Goal: Task Accomplishment & Management: Use online tool/utility

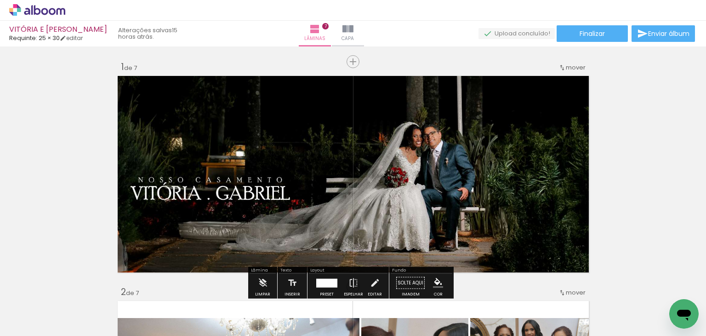
drag, startPoint x: 0, startPoint y: 0, endPoint x: 608, endPoint y: 142, distance: 624.1
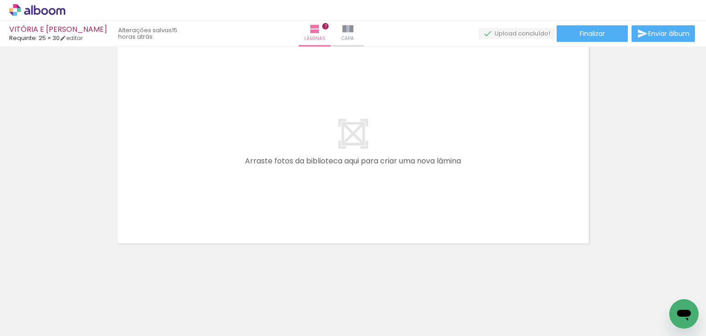
scroll to position [0, 1085]
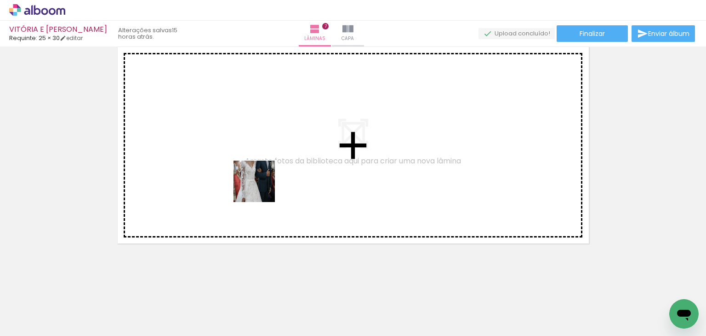
drag, startPoint x: 251, startPoint y: 302, endPoint x: 284, endPoint y: 262, distance: 52.2
click at [261, 188] on quentale-workspace at bounding box center [353, 168] width 706 height 336
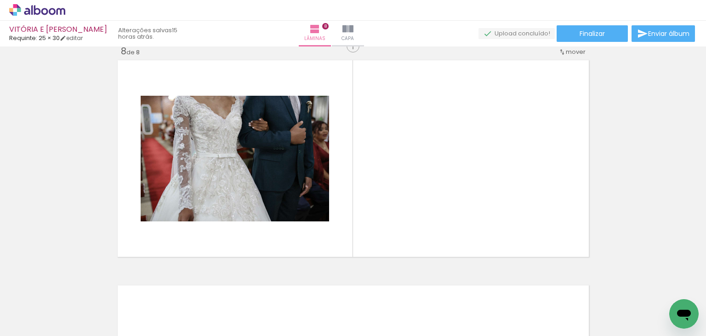
scroll to position [1585, 0]
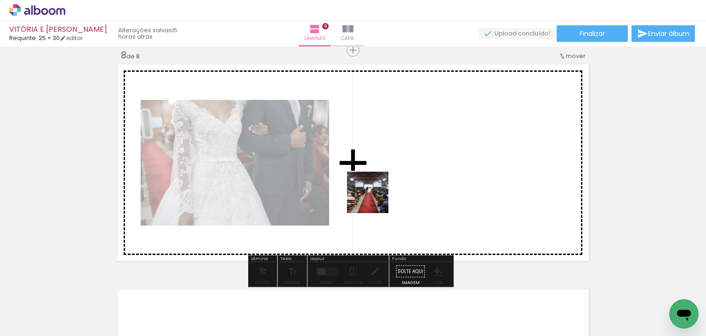
drag, startPoint x: 304, startPoint y: 305, endPoint x: 365, endPoint y: 276, distance: 67.2
click at [375, 199] on quentale-workspace at bounding box center [353, 168] width 706 height 336
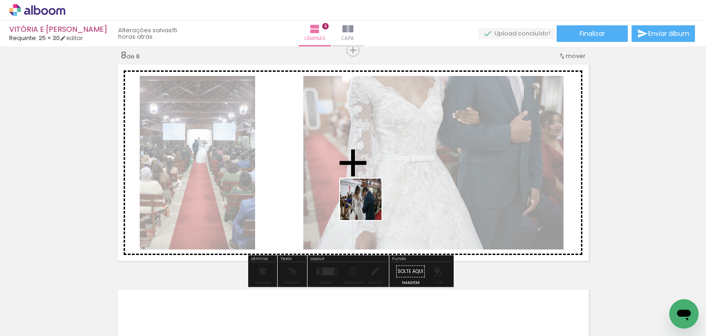
drag, startPoint x: 348, startPoint y: 308, endPoint x: 368, endPoint y: 192, distance: 117.1
click at [368, 192] on quentale-workspace at bounding box center [353, 168] width 706 height 336
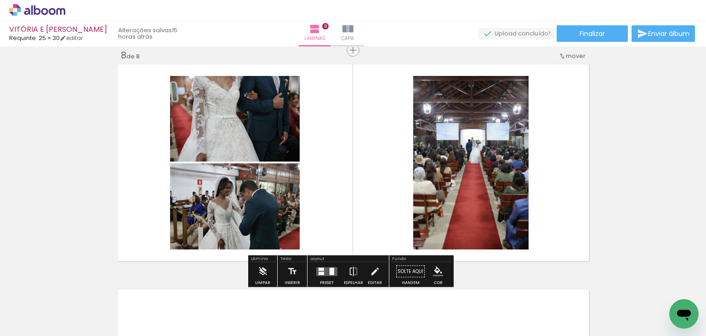
click at [323, 268] on quentale-layouter at bounding box center [326, 271] width 21 height 9
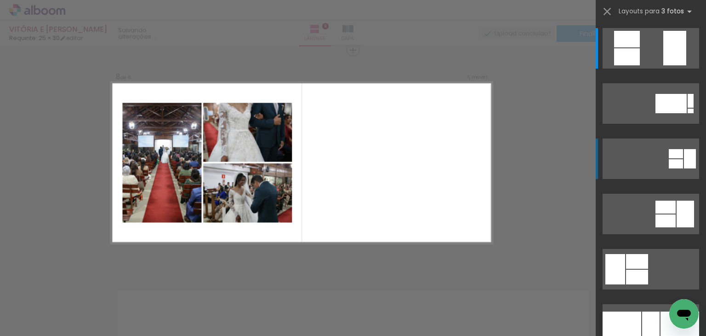
scroll to position [111, 0]
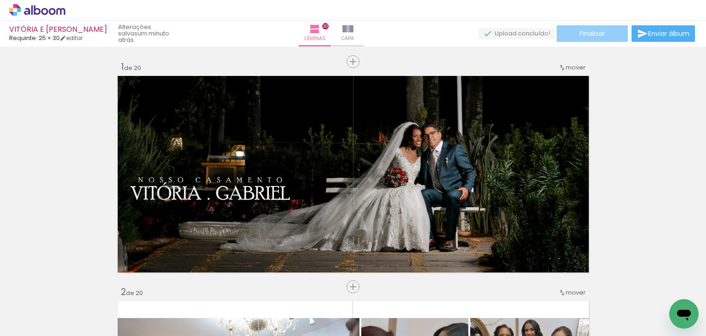
click at [594, 34] on span "Finalizar" at bounding box center [592, 33] width 25 height 6
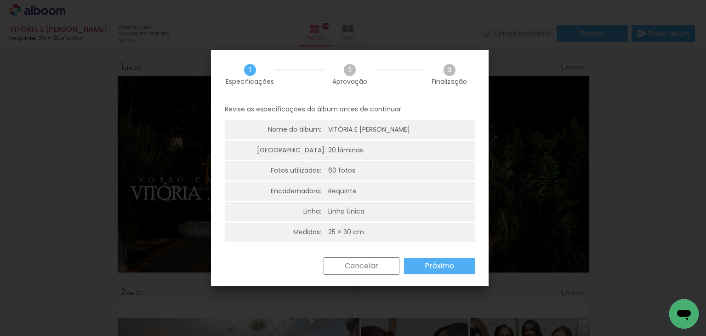
click at [0, 0] on slot "Próximo" at bounding box center [0, 0] width 0 height 0
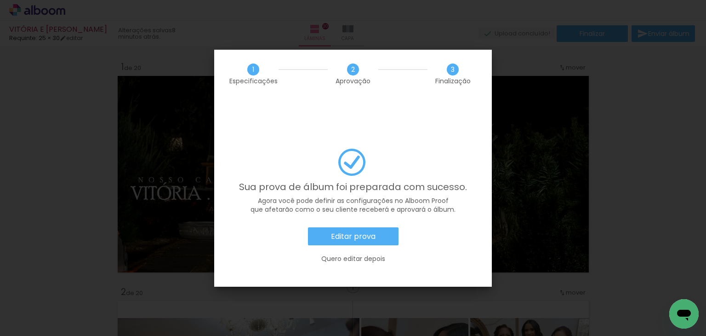
click at [361, 227] on paper-button "Editar prova" at bounding box center [353, 236] width 91 height 18
